Goal: Information Seeking & Learning: Learn about a topic

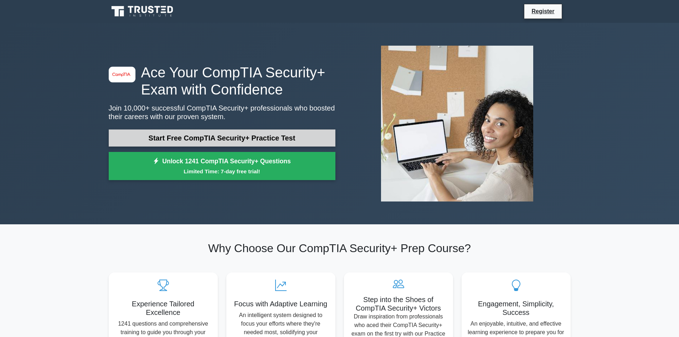
click at [231, 137] on link "Start Free CompTIA Security+ Practice Test" at bounding box center [222, 137] width 227 height 17
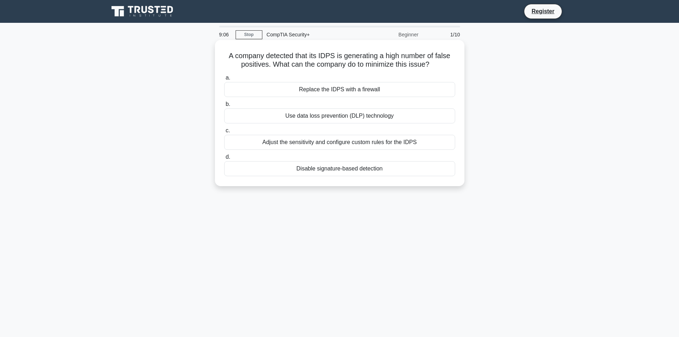
click at [308, 115] on div "Use data loss prevention (DLP) technology" at bounding box center [339, 115] width 231 height 15
click at [224, 107] on input "b. Use data loss prevention (DLP) technology" at bounding box center [224, 104] width 0 height 5
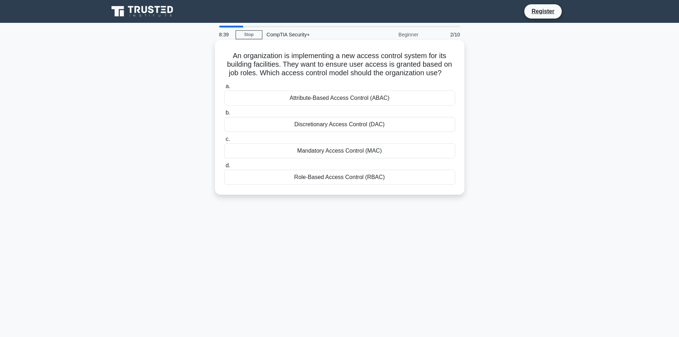
click at [350, 98] on div "Attribute-Based Access Control (ABAC)" at bounding box center [339, 98] width 231 height 15
click at [224, 89] on input "a. Attribute-Based Access Control (ABAC)" at bounding box center [224, 86] width 0 height 5
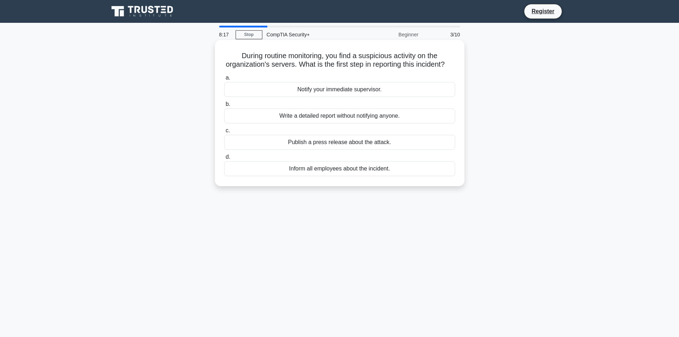
click at [365, 97] on div "Notify your immediate supervisor." at bounding box center [339, 89] width 231 height 15
click at [224, 80] on input "a. Notify your immediate supervisor." at bounding box center [224, 78] width 0 height 5
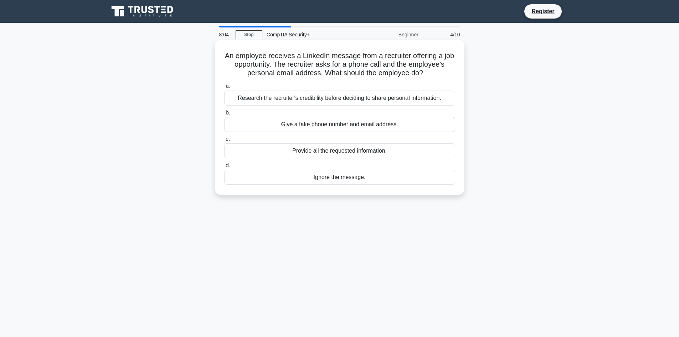
click at [304, 97] on div "Research the recruiter's credibility before deciding to share personal informat…" at bounding box center [339, 98] width 231 height 15
click at [224, 89] on input "a. Research the recruiter's credibility before deciding to share personal infor…" at bounding box center [224, 86] width 0 height 5
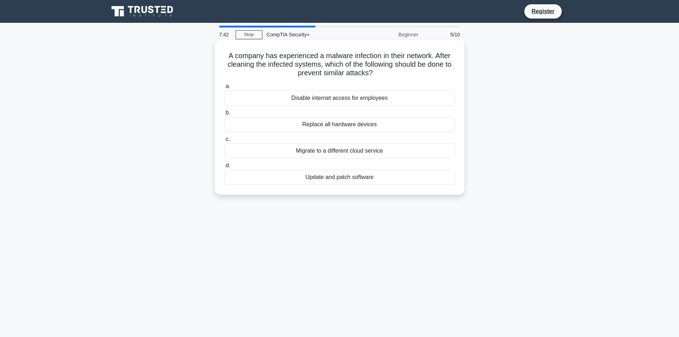
click at [339, 99] on div "Disable internet access for employees" at bounding box center [339, 98] width 231 height 15
click at [224, 89] on input "a. Disable internet access for employees" at bounding box center [224, 86] width 0 height 5
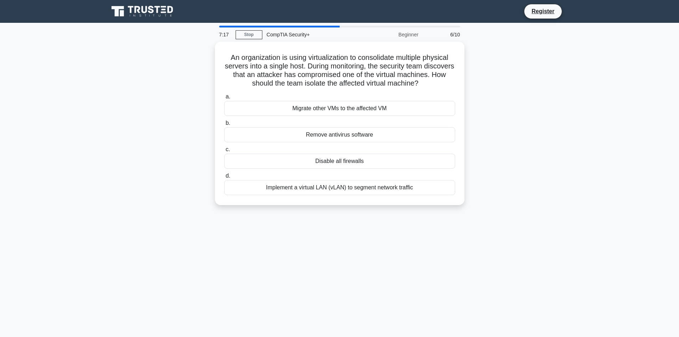
drag, startPoint x: 465, startPoint y: 153, endPoint x: 531, endPoint y: 99, distance: 85.1
click at [531, 99] on div "An organization is using virtualization to consolidate multiple physical server…" at bounding box center [339, 128] width 470 height 172
click at [356, 193] on div "Implement a virtual LAN (vLAN) to segment network traffic" at bounding box center [339, 185] width 231 height 15
click at [224, 176] on input "d. Implement a virtual LAN (vLAN) to segment network traffic" at bounding box center [224, 174] width 0 height 5
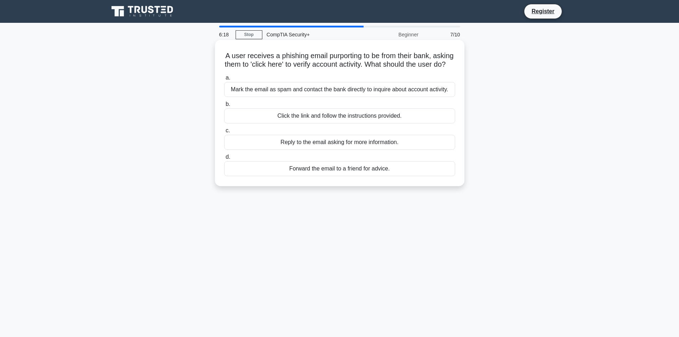
click at [291, 97] on div "Mark the email as spam and contact the bank directly to inquire about account a…" at bounding box center [339, 89] width 231 height 15
click at [224, 80] on input "a. Mark the email as spam and contact the bank directly to inquire about accoun…" at bounding box center [224, 78] width 0 height 5
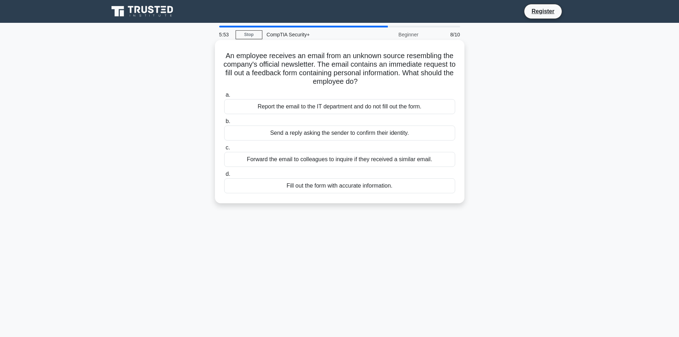
click at [326, 104] on div "Report the email to the IT department and do not fill out the form." at bounding box center [339, 106] width 231 height 15
click at [224, 97] on input "a. Report the email to the IT department and do not fill out the form." at bounding box center [224, 95] width 0 height 5
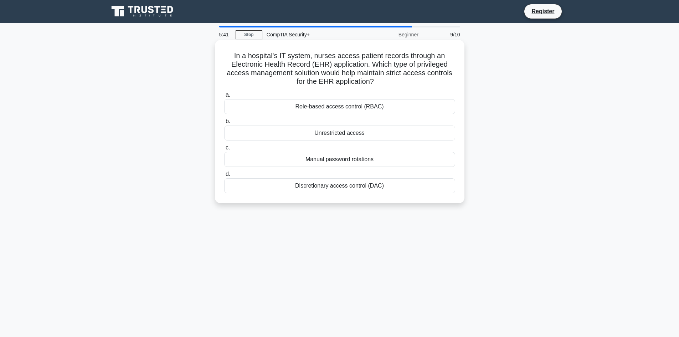
click at [327, 104] on div "Role-based access control (RBAC)" at bounding box center [339, 106] width 231 height 15
click at [224, 97] on input "a. Role-based access control (RBAC)" at bounding box center [224, 95] width 0 height 5
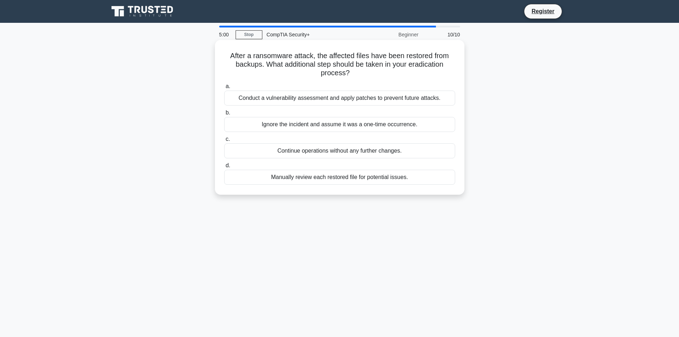
click at [308, 98] on div "Conduct a vulnerability assessment and apply patches to prevent future attacks." at bounding box center [339, 98] width 231 height 15
click at [224, 89] on input "a. Conduct a vulnerability assessment and apply patches to prevent future attac…" at bounding box center [224, 86] width 0 height 5
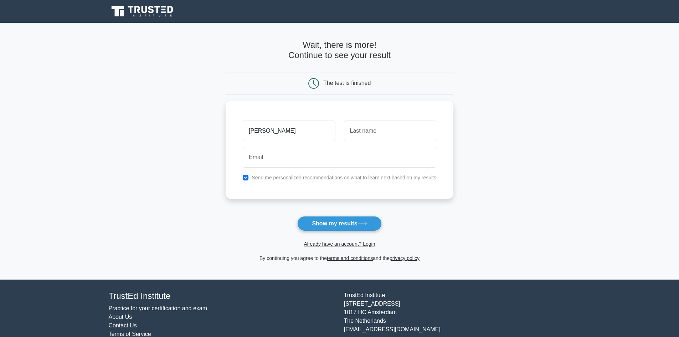
type input "[PERSON_NAME]"
type input "Fanini"
type input "[EMAIL_ADDRESS][DOMAIN_NAME]"
click at [361, 220] on button "Show my results" at bounding box center [339, 223] width 84 height 15
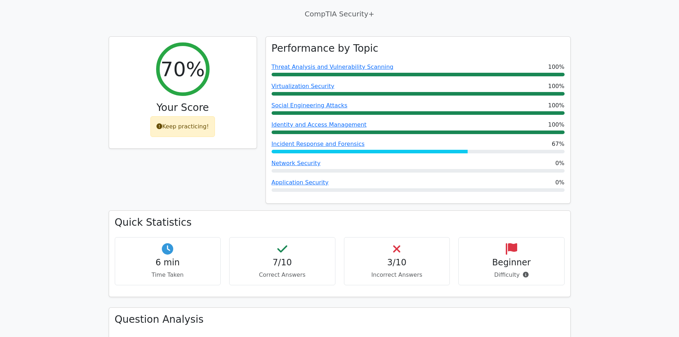
scroll to position [119, 0]
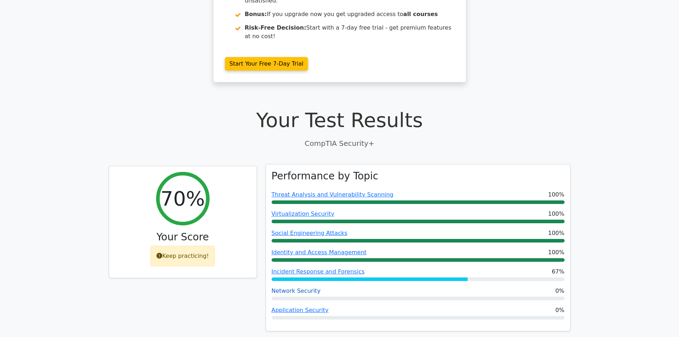
click at [289, 287] on link "Network Security" at bounding box center [296, 290] width 49 height 7
